Goal: Check status

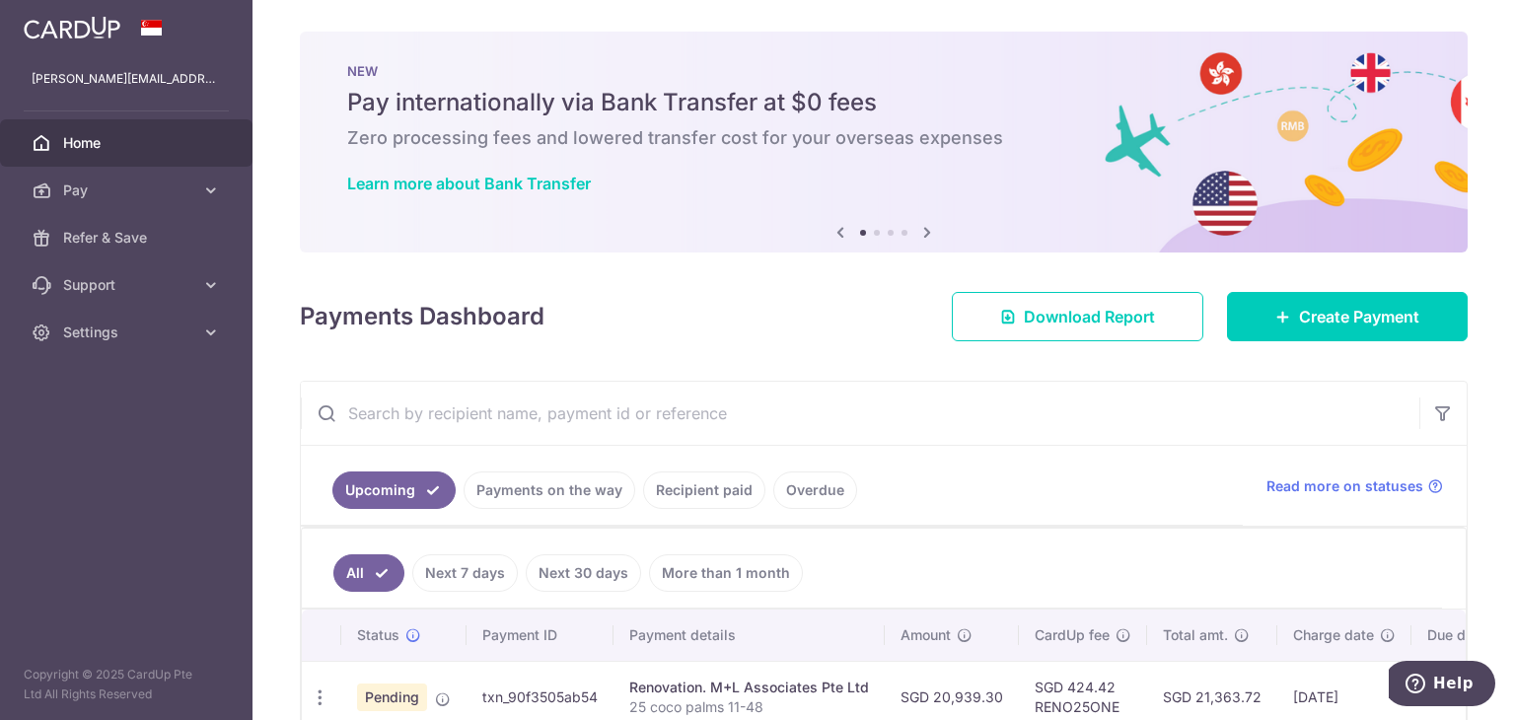
scroll to position [95, 0]
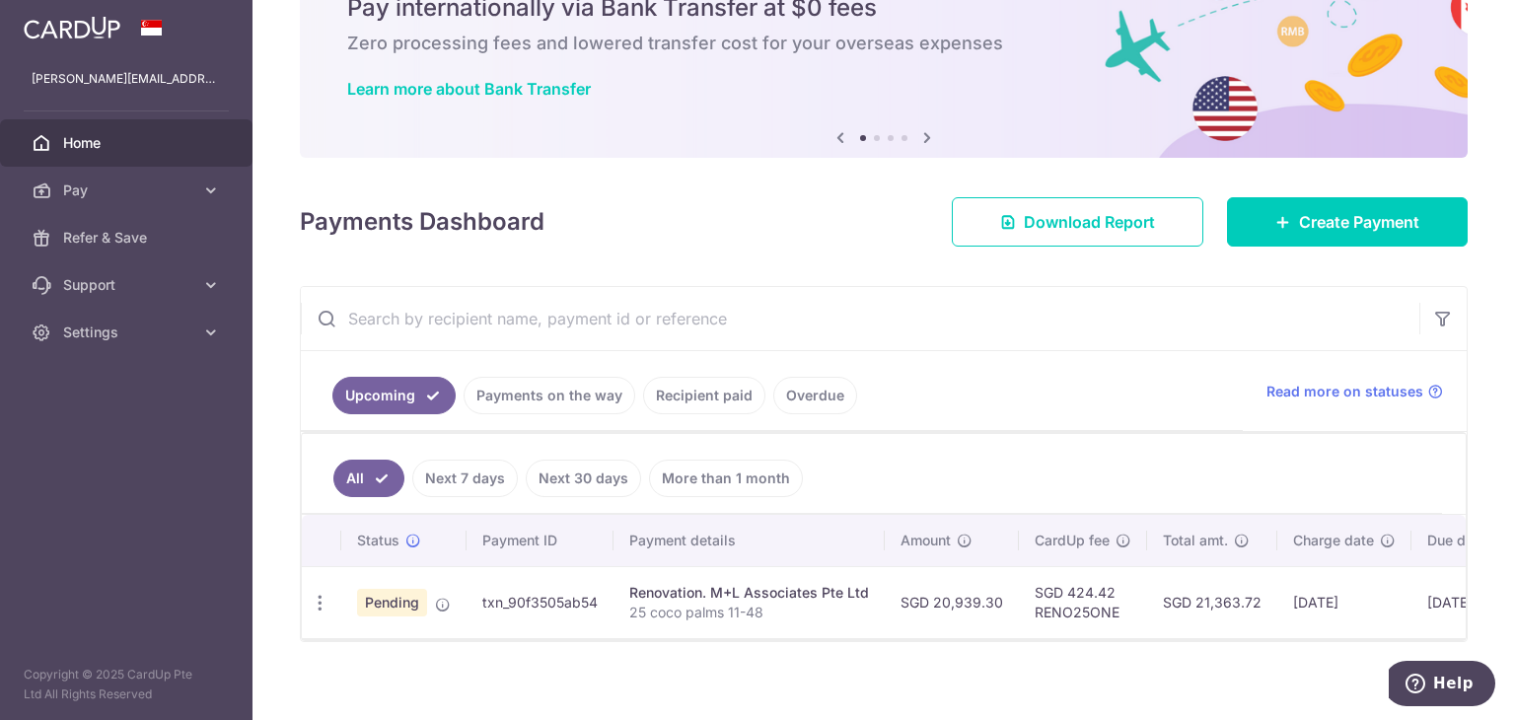
click at [134, 155] on link "Home" at bounding box center [126, 142] width 253 height 47
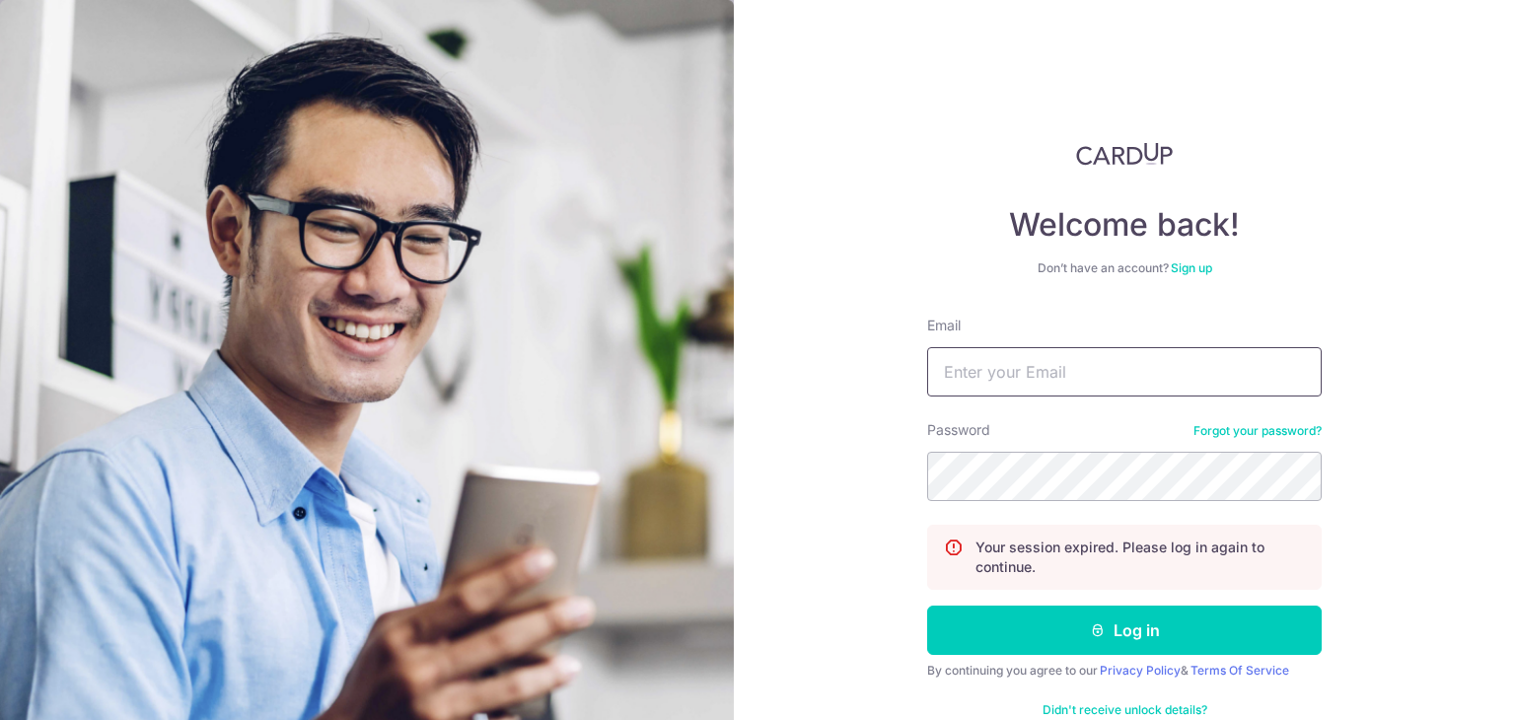
type input "[PERSON_NAME][EMAIL_ADDRESS][DOMAIN_NAME]"
click at [927, 606] on button "Log in" at bounding box center [1124, 630] width 395 height 49
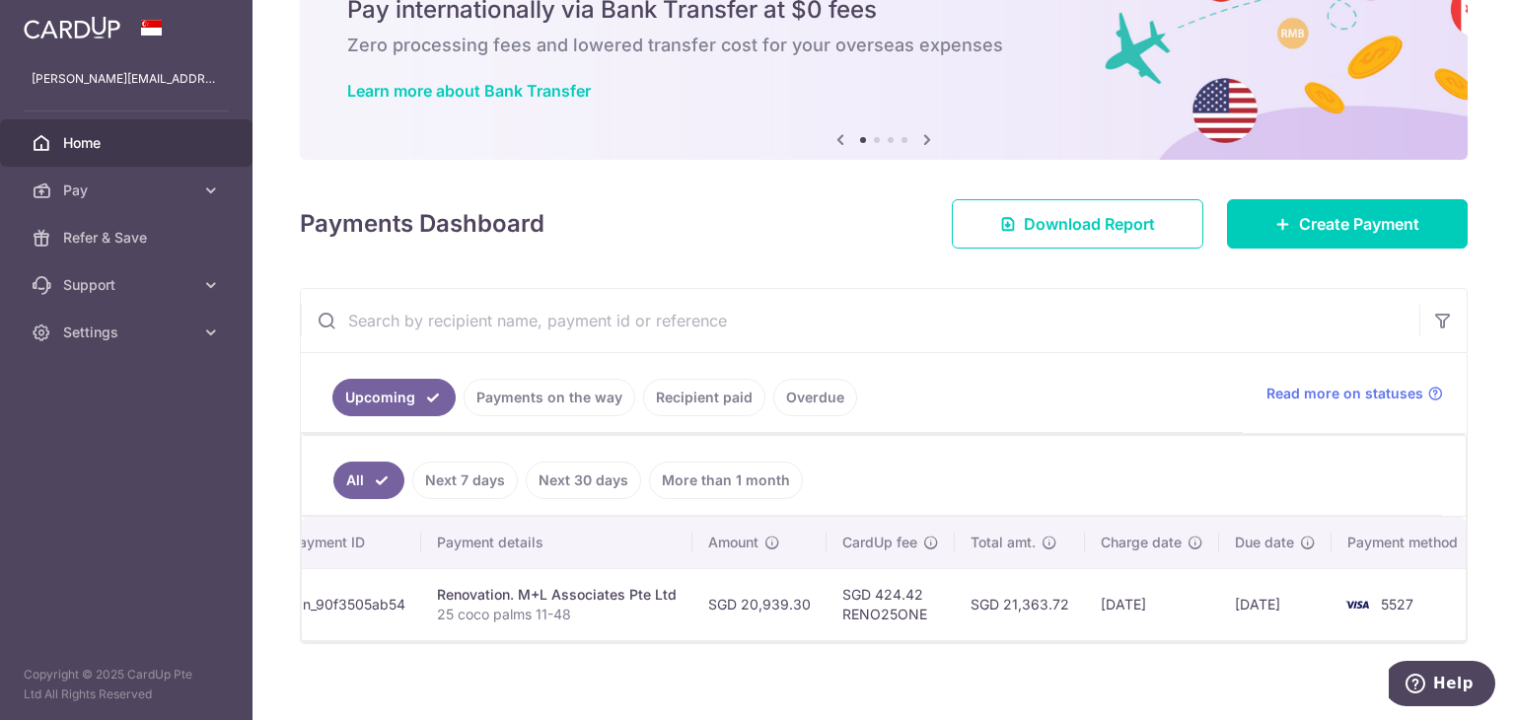
scroll to position [0, 201]
click at [544, 385] on link "Payments on the way" at bounding box center [550, 397] width 172 height 37
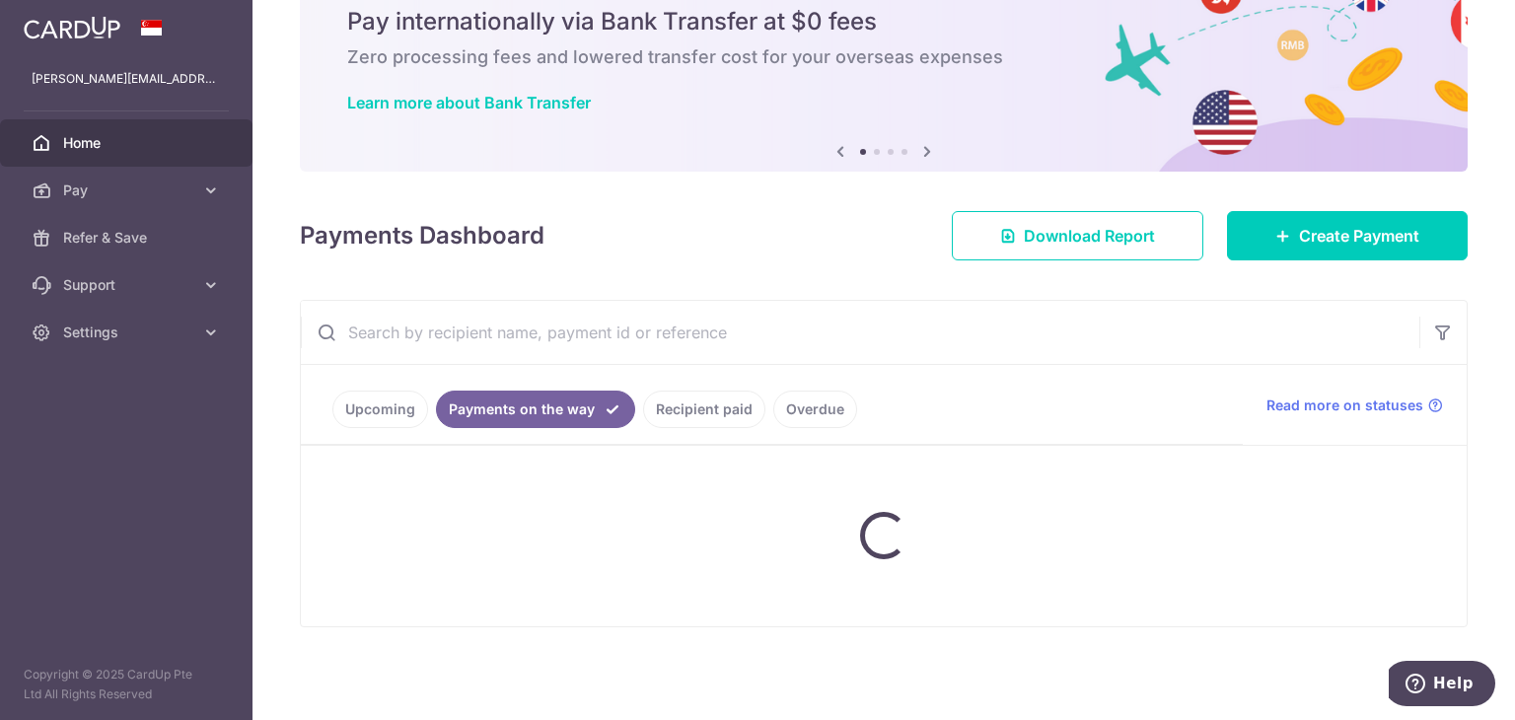
scroll to position [93, 0]
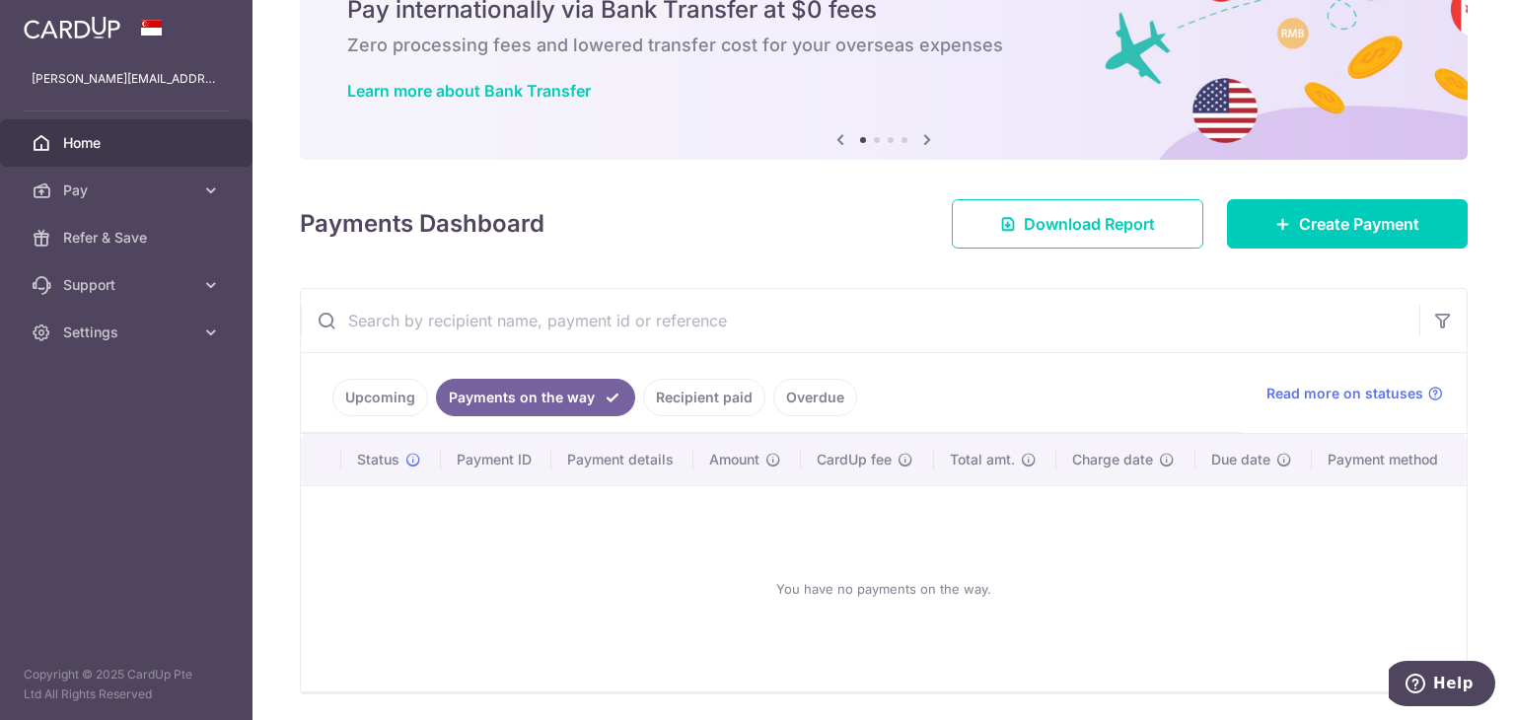
click at [694, 396] on link "Recipient paid" at bounding box center [704, 397] width 122 height 37
click at [788, 388] on link "Overdue" at bounding box center [815, 397] width 84 height 37
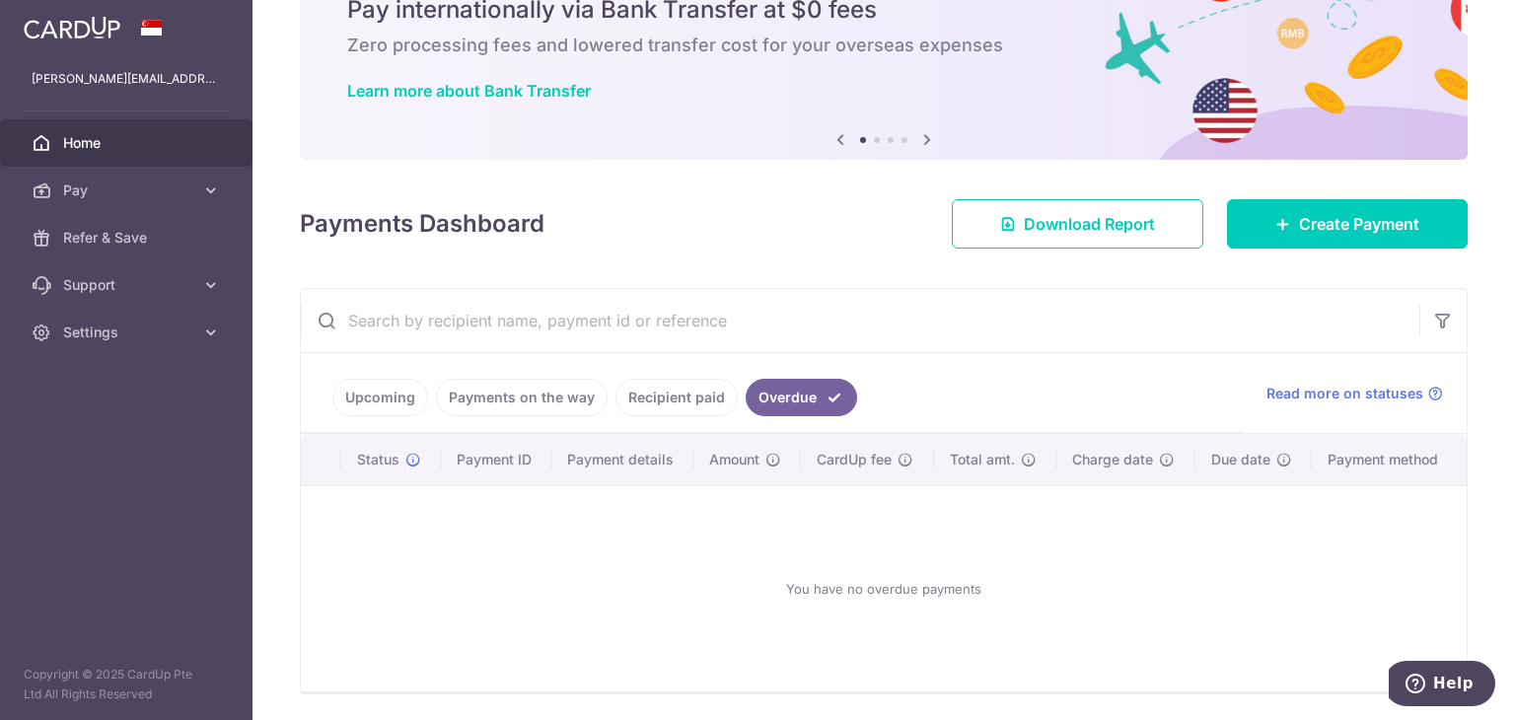
click at [675, 388] on link "Recipient paid" at bounding box center [676, 397] width 122 height 37
click at [567, 397] on link "Payments on the way" at bounding box center [522, 397] width 172 height 37
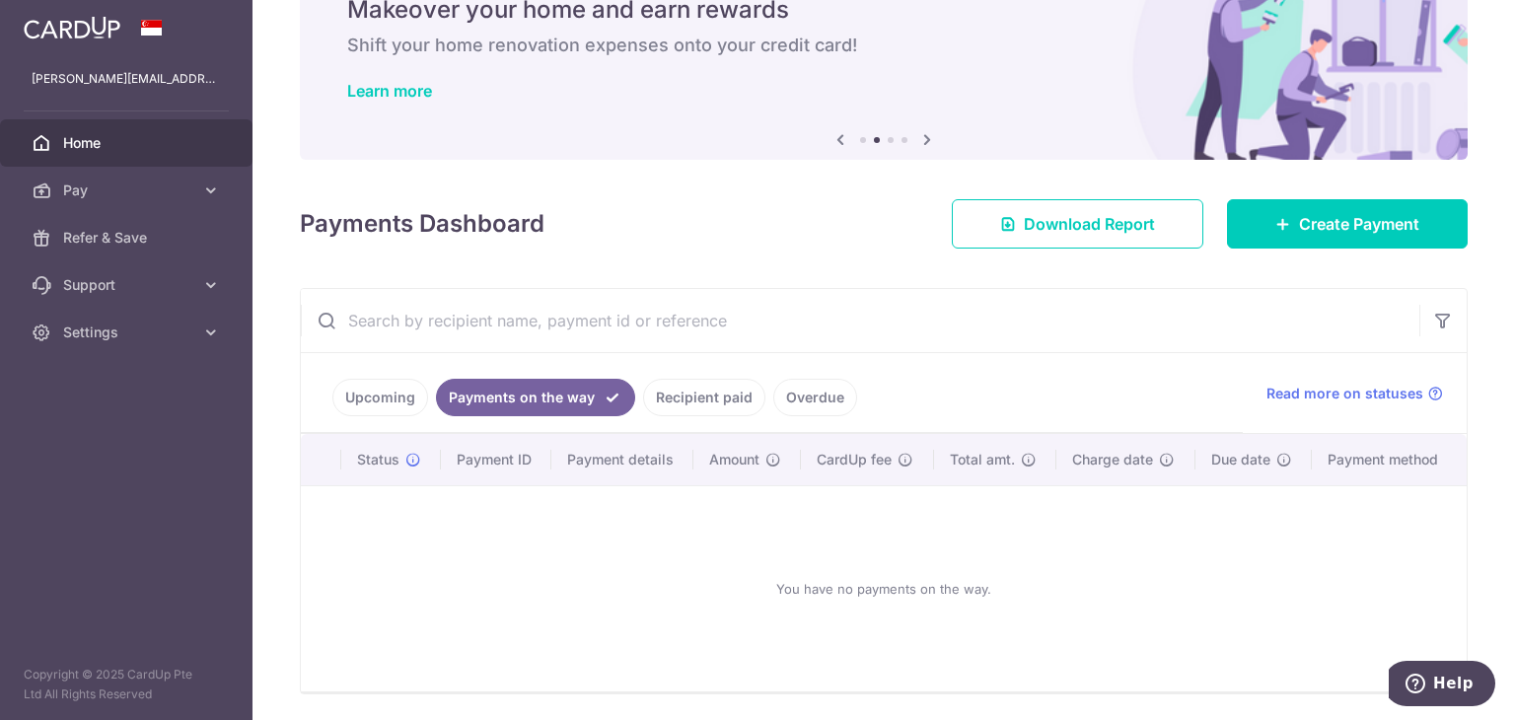
click at [396, 399] on link "Upcoming" at bounding box center [380, 397] width 96 height 37
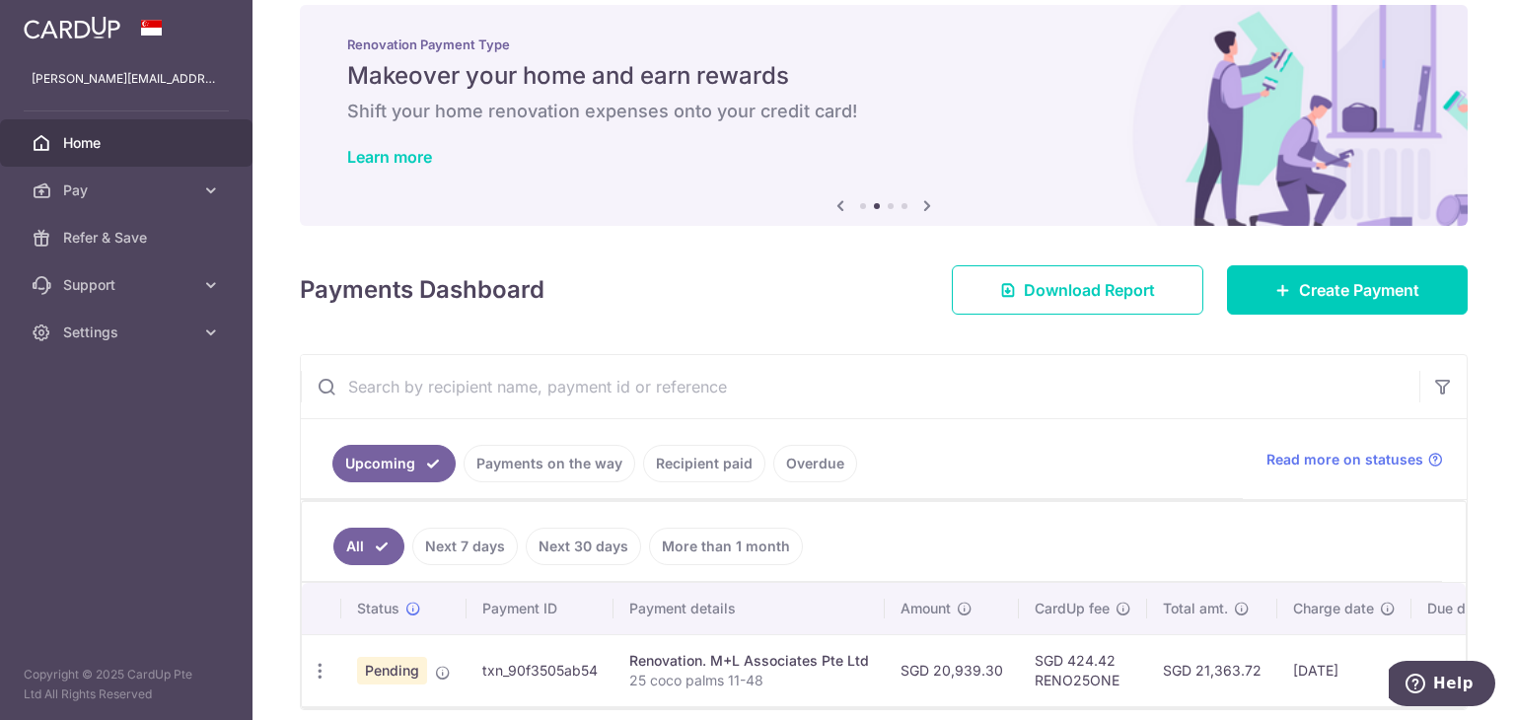
scroll to position [0, 0]
